Goal: Find contact information: Find contact information

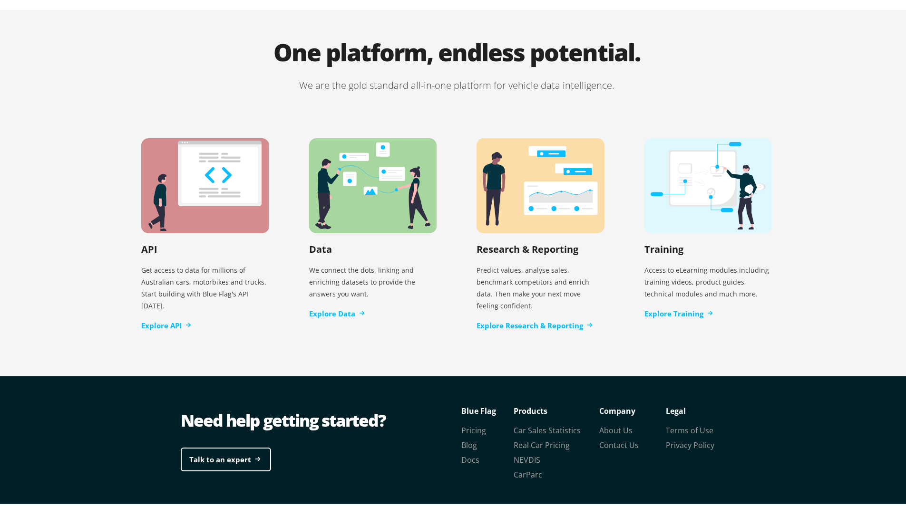
scroll to position [1872, 0]
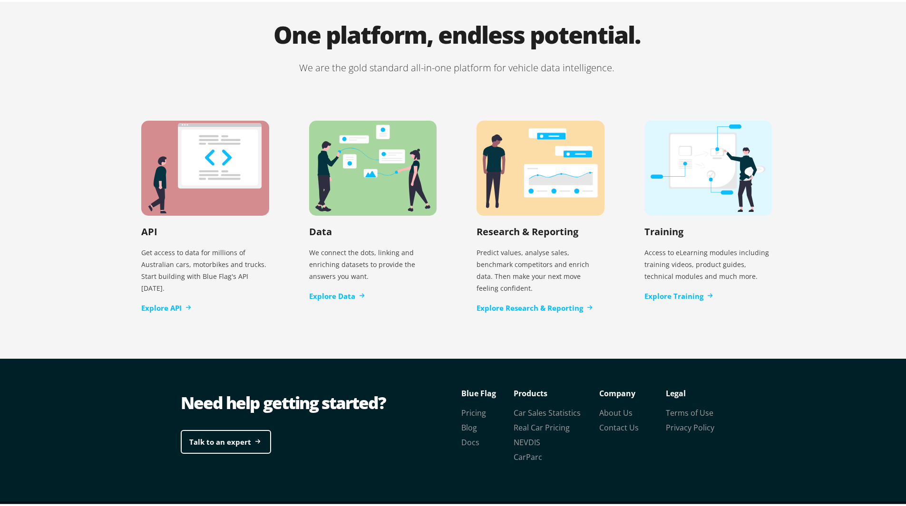
click at [478, 385] on p "Blue Flag" at bounding box center [487, 392] width 52 height 14
click at [616, 406] on link "About Us" at bounding box center [615, 411] width 33 height 10
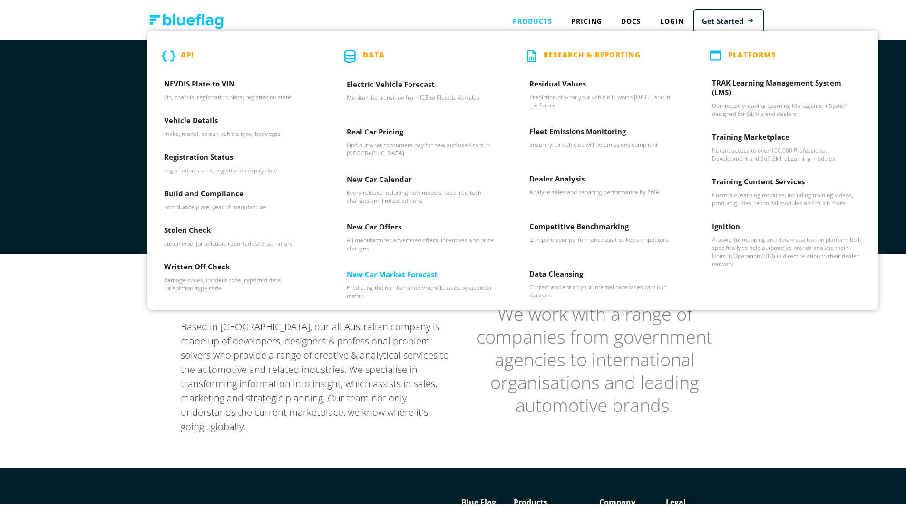
click at [446, 278] on h3 "New Car Market Forecast" at bounding box center [421, 275] width 149 height 14
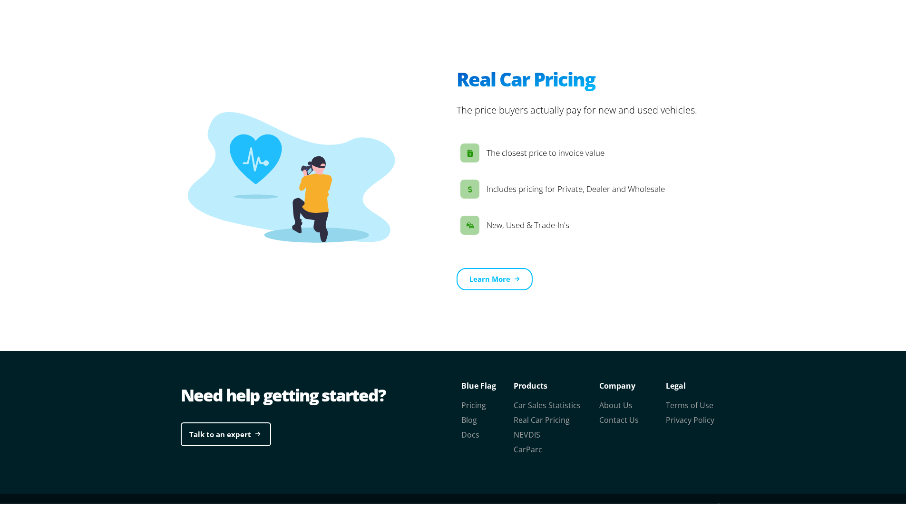
scroll to position [1379, 0]
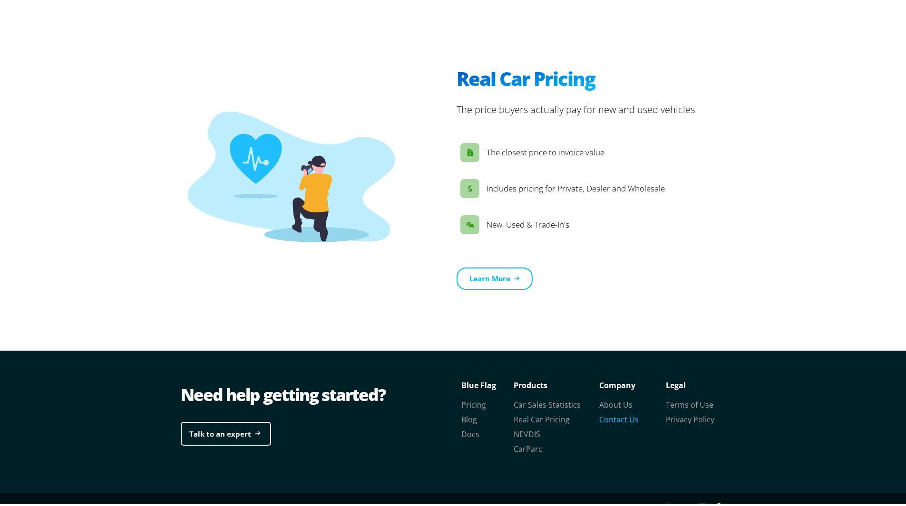
click at [621, 413] on link "Contact Us" at bounding box center [618, 418] width 39 height 10
